Goal: Task Accomplishment & Management: Manage account settings

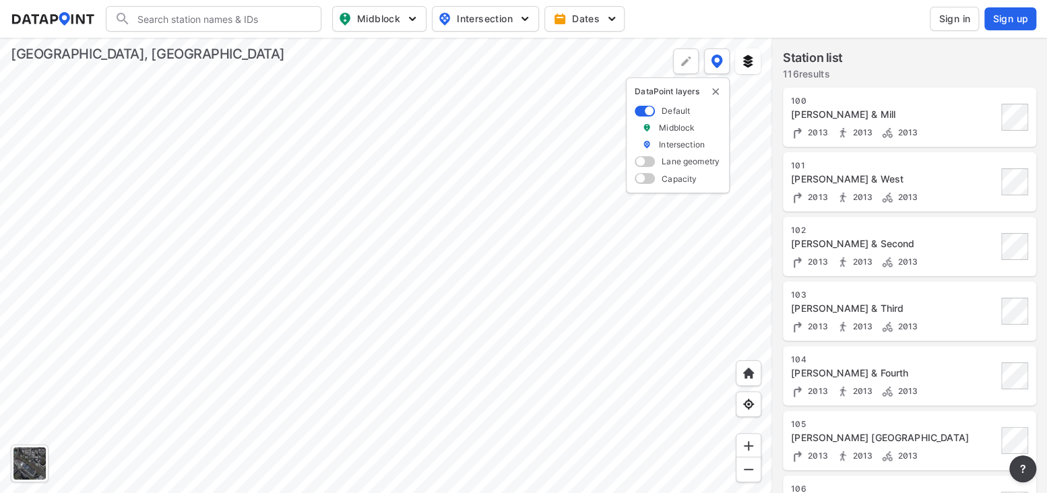
click at [956, 15] on span "Sign in" at bounding box center [954, 18] width 32 height 13
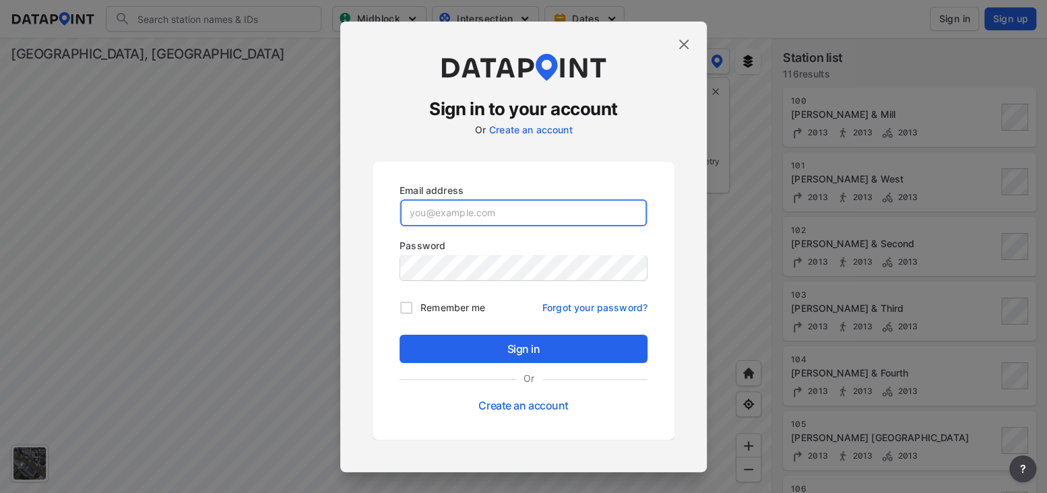
click at [422, 211] on input "email" at bounding box center [523, 212] width 246 height 27
type input "[EMAIL_ADDRESS][DOMAIN_NAME]"
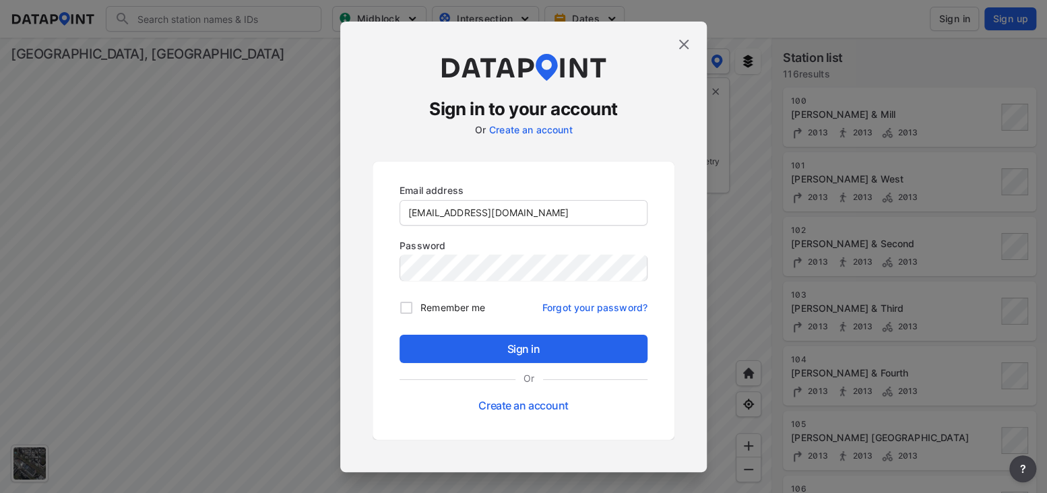
click at [448, 310] on span "Remember me" at bounding box center [452, 307] width 65 height 14
click at [420, 310] on input "Remember me" at bounding box center [406, 308] width 28 height 28
checkbox input "true"
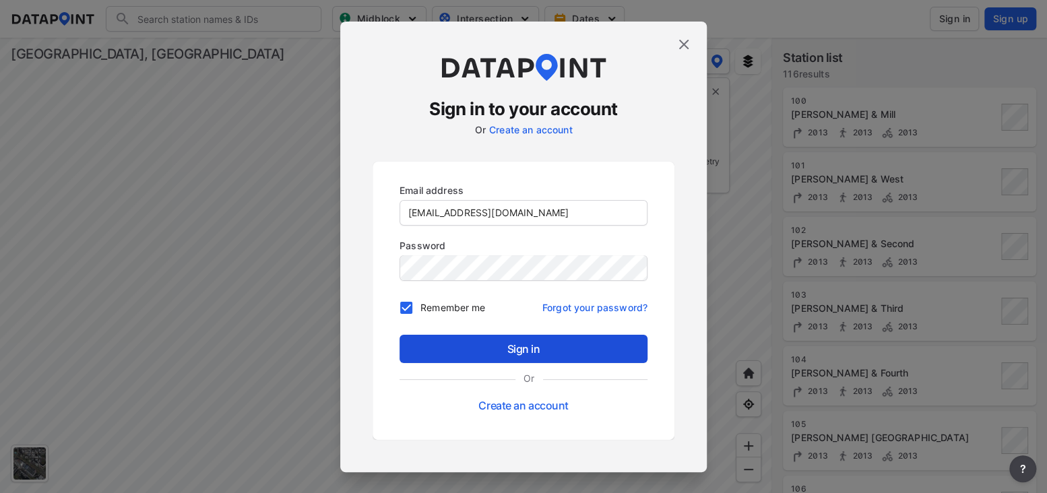
click at [465, 345] on span "Sign in" at bounding box center [523, 349] width 226 height 16
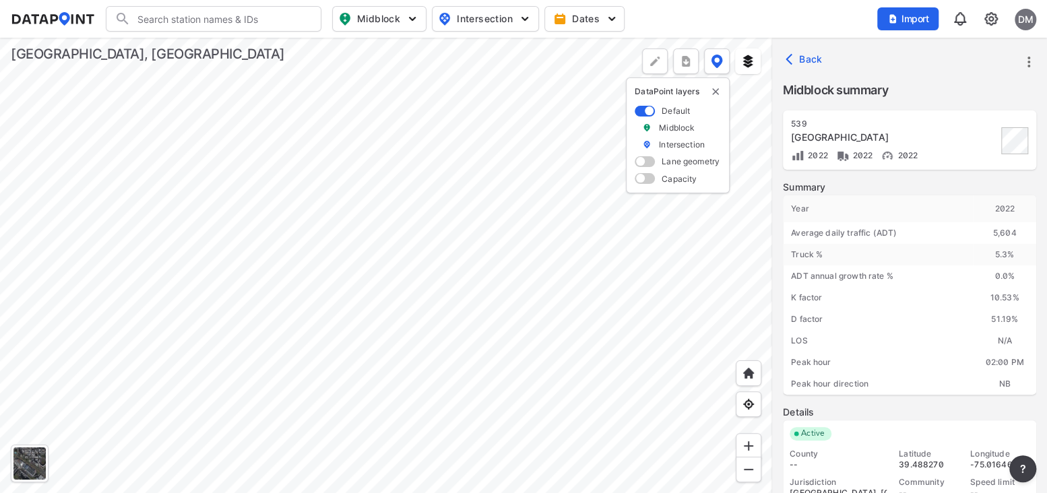
drag, startPoint x: 989, startPoint y: 18, endPoint x: 961, endPoint y: 31, distance: 30.4
click at [989, 18] on img at bounding box center [991, 19] width 16 height 16
click at [941, 71] on link "User management" at bounding box center [933, 75] width 116 height 13
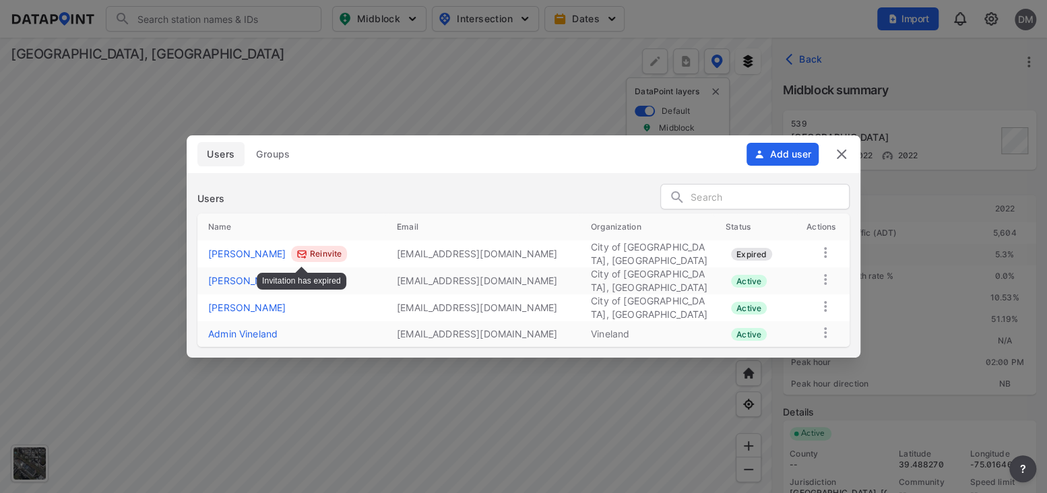
click at [312, 253] on label "Reinvite" at bounding box center [326, 253] width 32 height 13
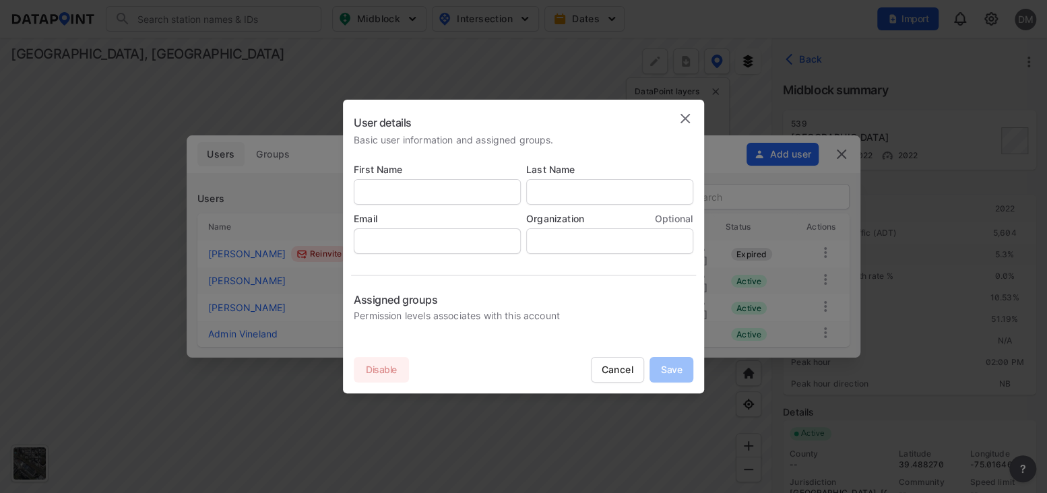
type input "[PERSON_NAME]"
type input "[EMAIL_ADDRESS][DOMAIN_NAME]"
type input "City of [GEOGRAPHIC_DATA], [GEOGRAPHIC_DATA]"
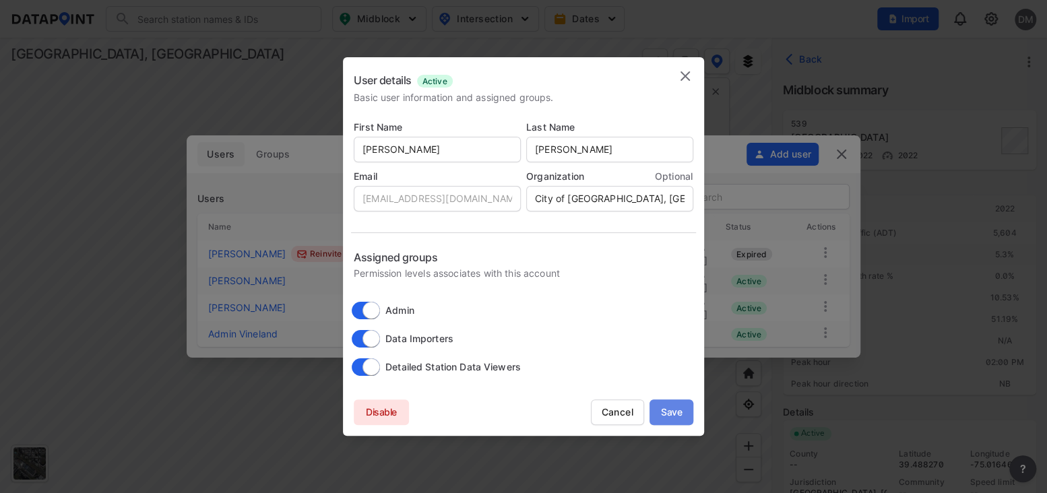
click at [668, 410] on span "Save" at bounding box center [671, 411] width 44 height 13
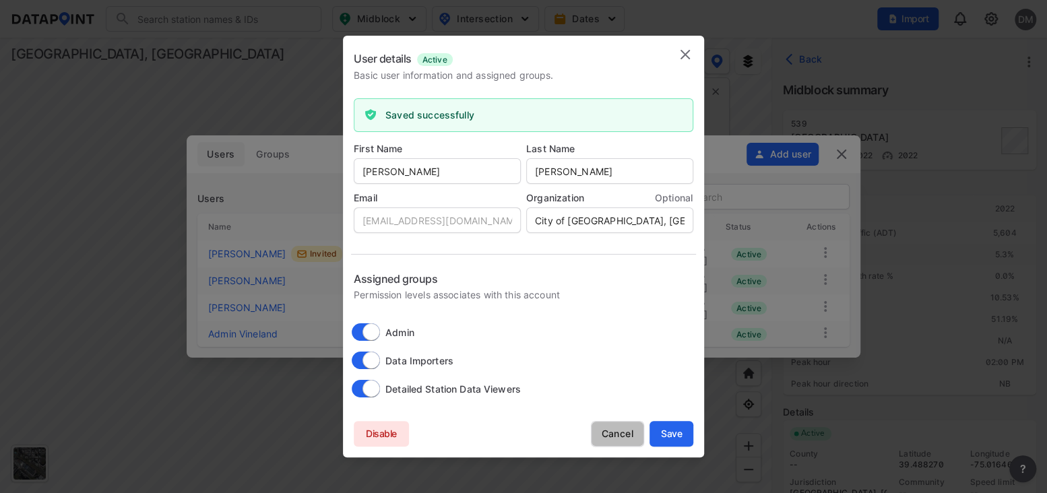
click at [618, 430] on span "Cancel" at bounding box center [617, 433] width 52 height 13
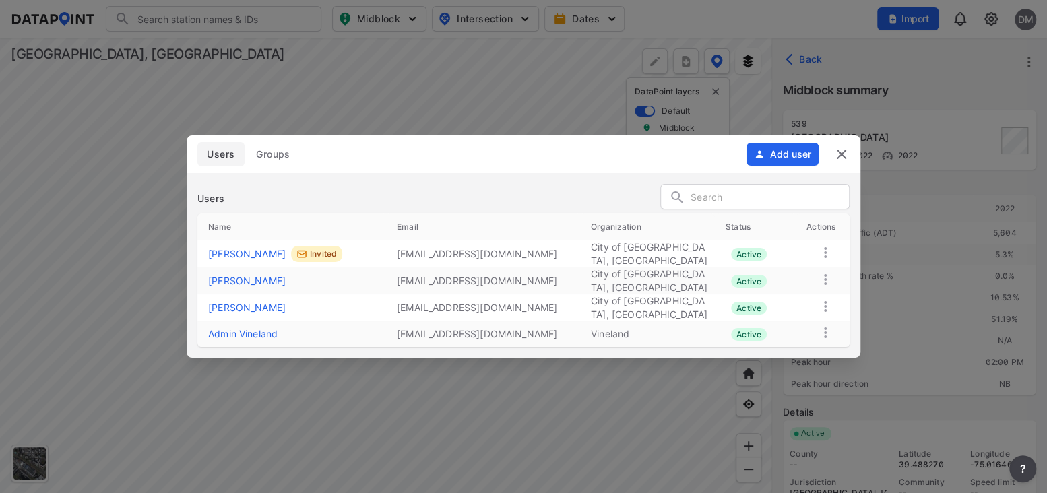
click at [252, 281] on link "[PERSON_NAME]" at bounding box center [294, 280] width 172 height 13
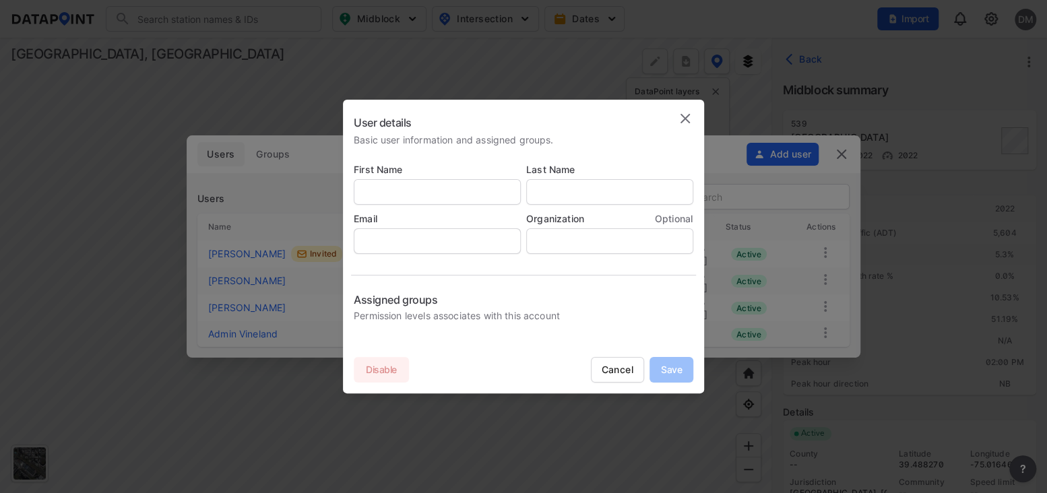
type input "[PERSON_NAME]"
type input "[EMAIL_ADDRESS][DOMAIN_NAME]"
type input "City of [GEOGRAPHIC_DATA], [GEOGRAPHIC_DATA]"
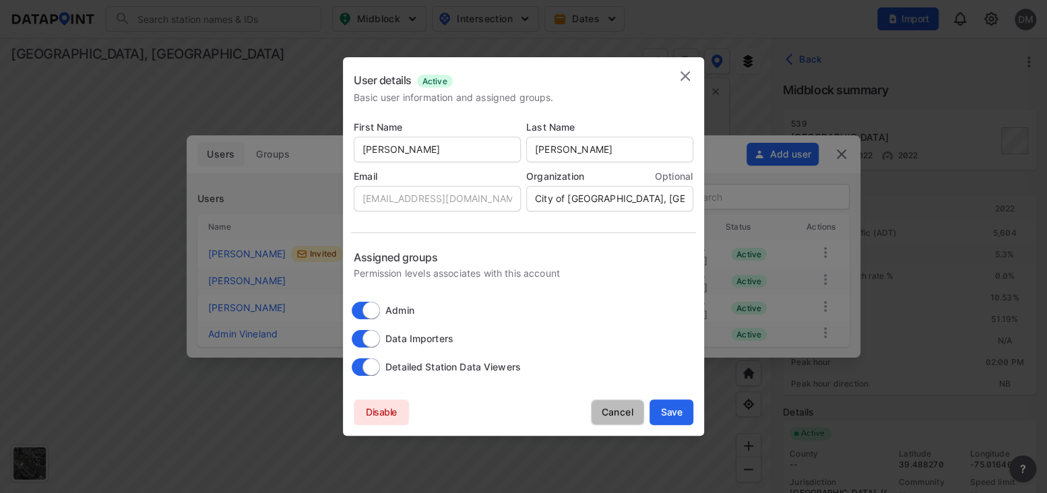
click at [611, 408] on span "Cancel" at bounding box center [617, 411] width 52 height 13
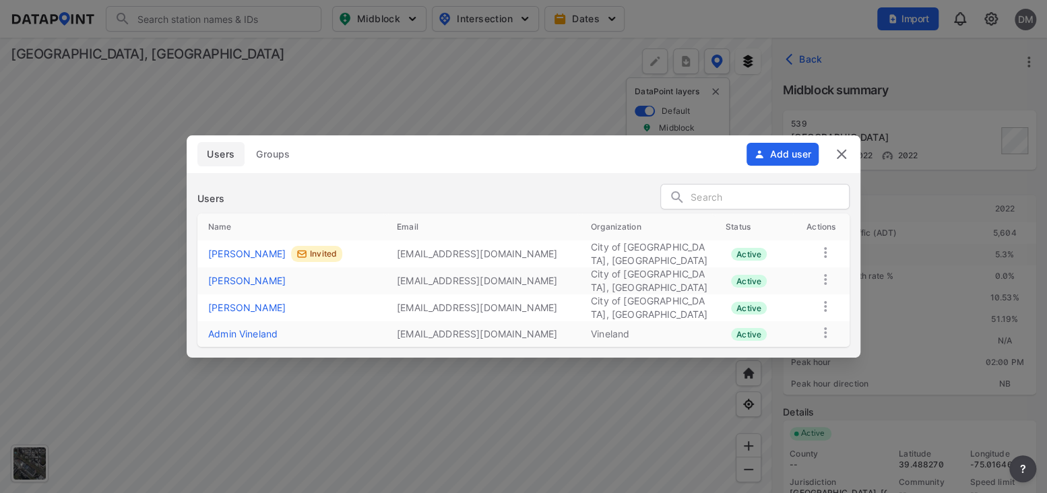
click at [246, 307] on link "[PERSON_NAME]" at bounding box center [294, 307] width 172 height 13
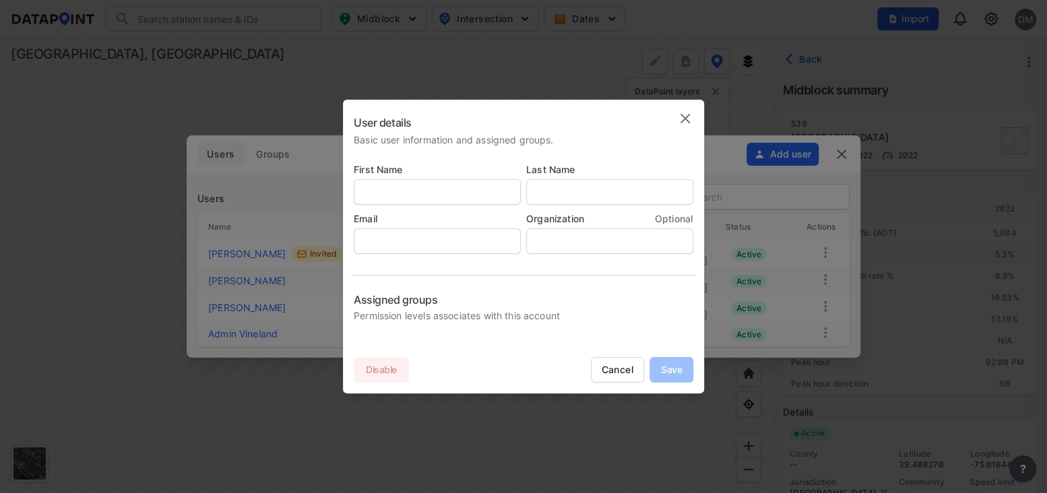
type input "[PERSON_NAME]"
type input "[EMAIL_ADDRESS][DOMAIN_NAME]"
type input "City of [GEOGRAPHIC_DATA], [GEOGRAPHIC_DATA]"
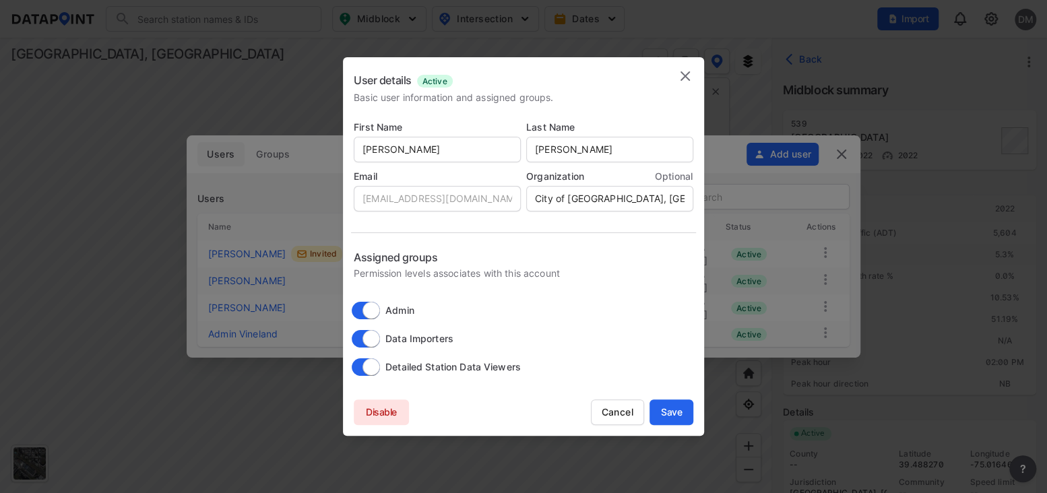
click at [609, 412] on span "Cancel" at bounding box center [617, 411] width 52 height 13
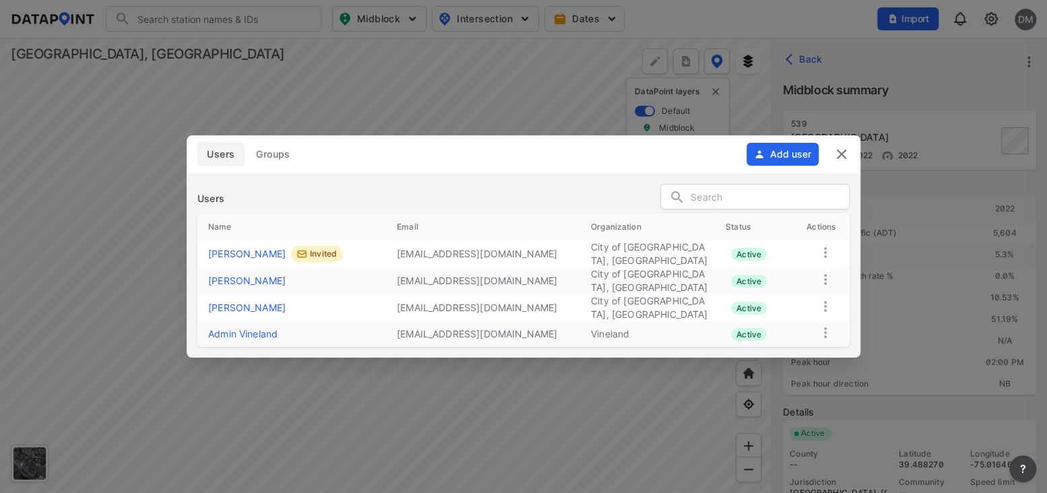
click at [840, 157] on img at bounding box center [841, 154] width 16 height 16
